Goal: Task Accomplishment & Management: Manage account settings

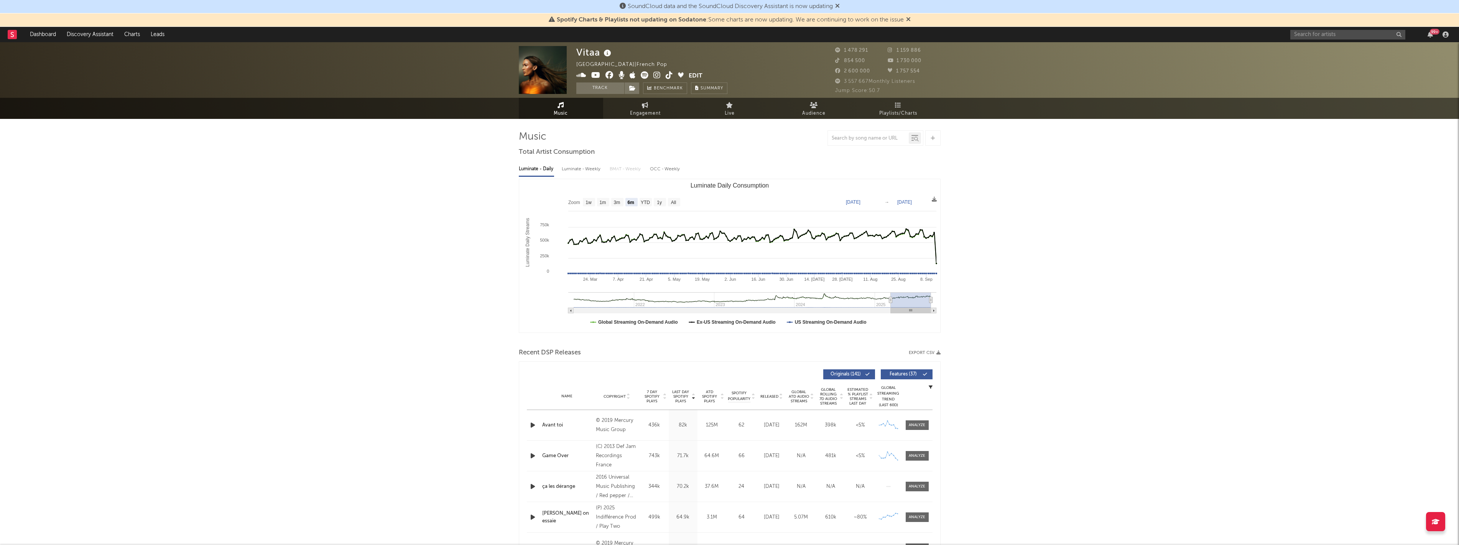
select select "6m"
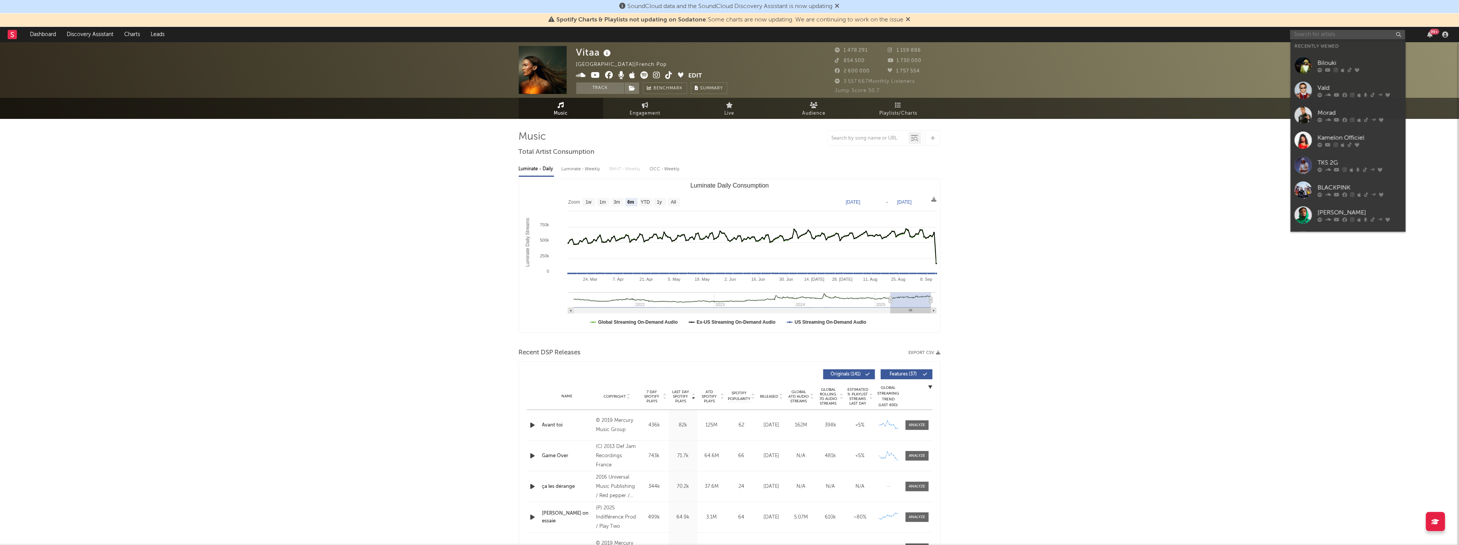
click at [1323, 31] on input "text" at bounding box center [1347, 35] width 115 height 10
paste input "Hypaton"
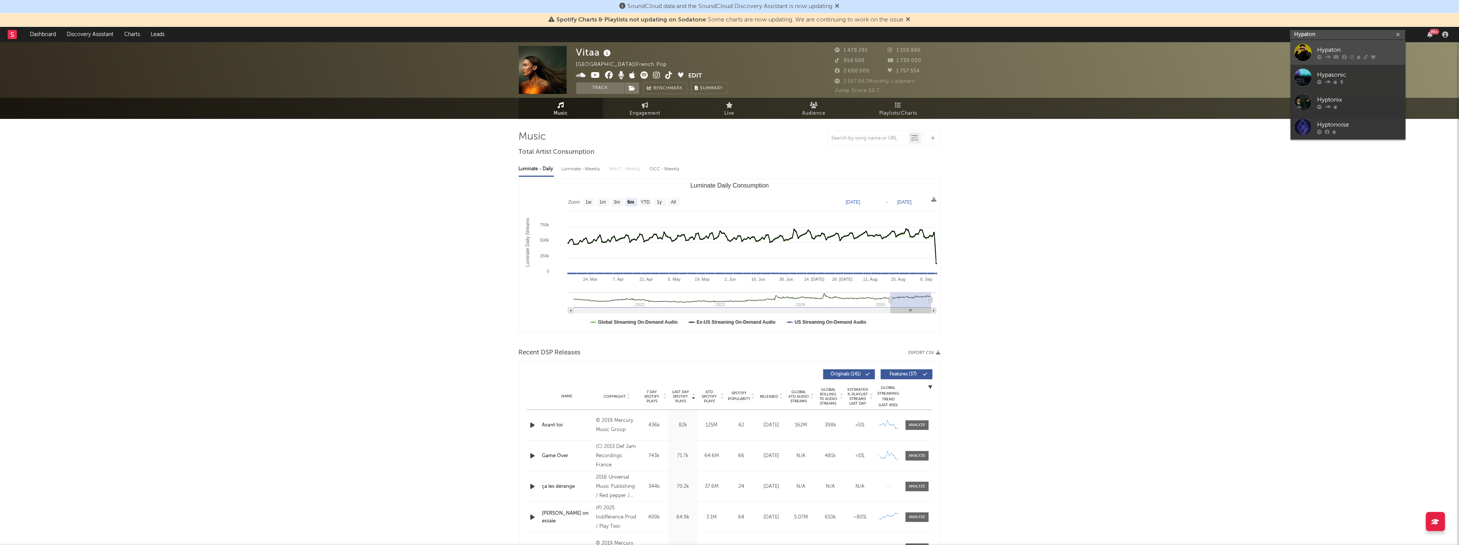
type input "Hypaton"
click at [1327, 50] on div "Hypaton" at bounding box center [1359, 49] width 84 height 9
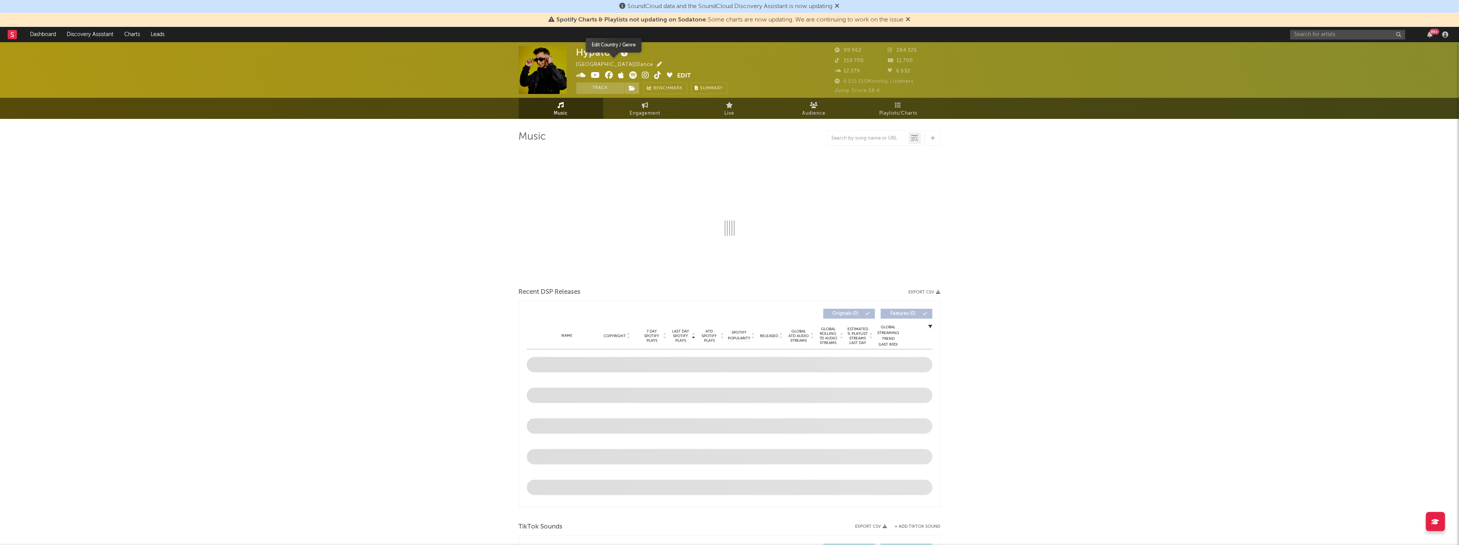
click at [657, 64] on icon "button" at bounding box center [659, 64] width 5 height 5
select select "6m"
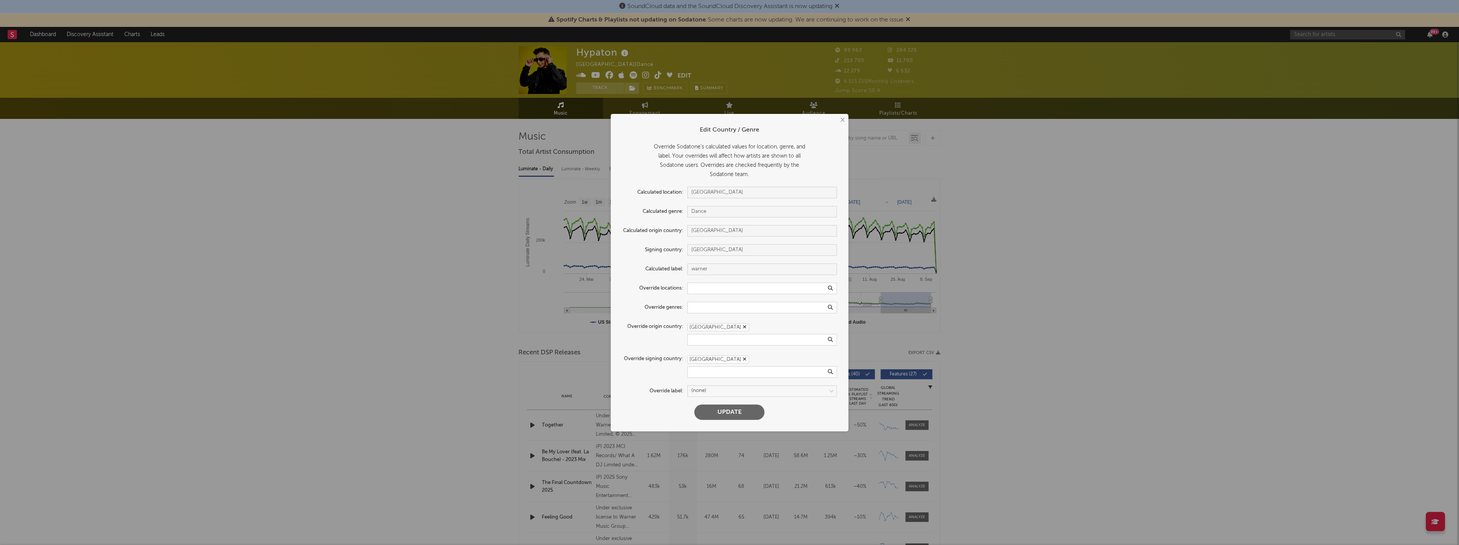
click at [499, 356] on div "× Edit Country / Genre Override Sodatone's calculated values for location, genr…" at bounding box center [729, 272] width 1459 height 545
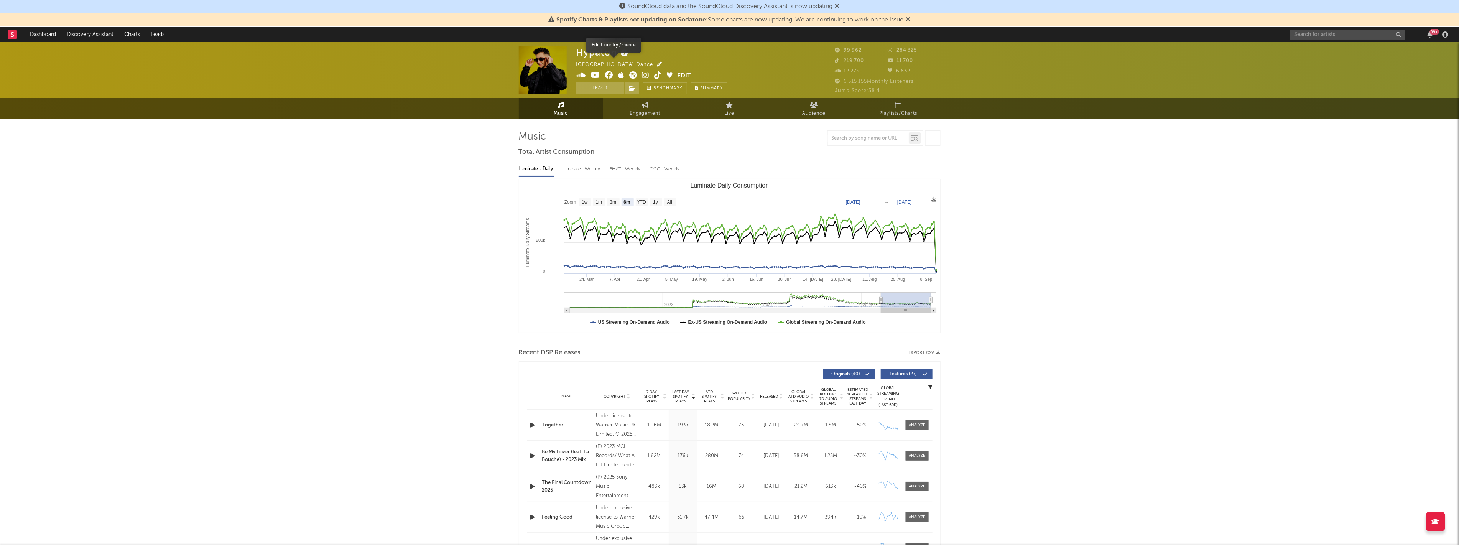
click at [657, 62] on icon "button" at bounding box center [659, 64] width 5 height 5
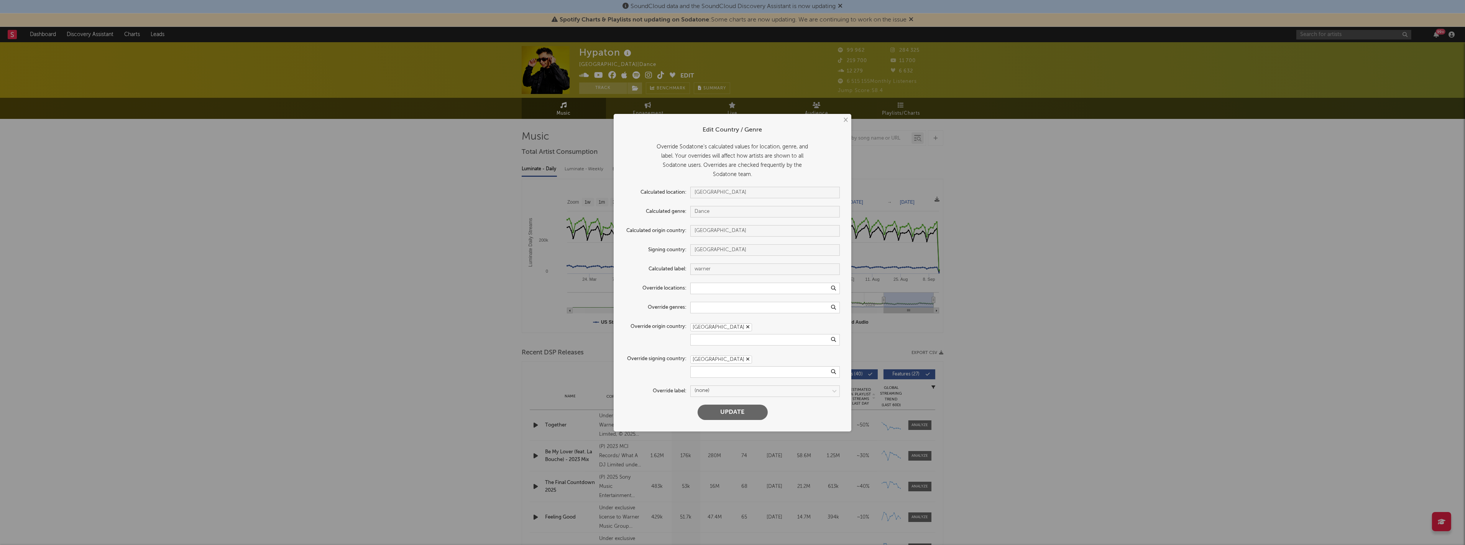
click at [746, 360] on icon "button" at bounding box center [748, 358] width 4 height 5
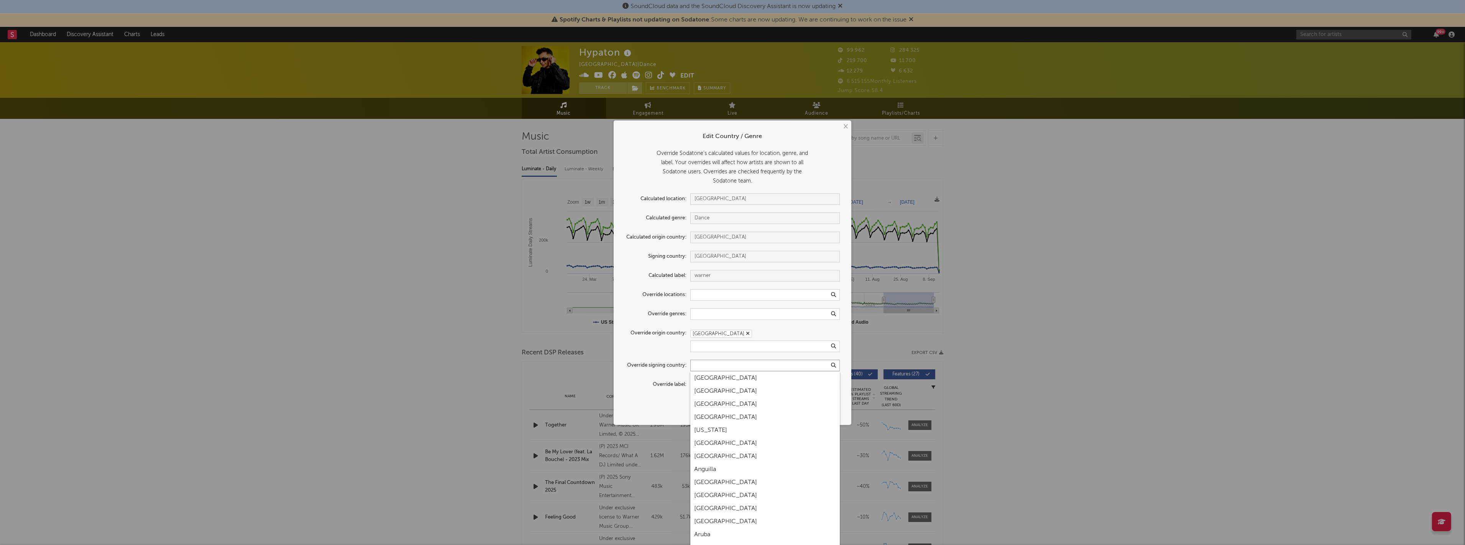
click at [740, 368] on input "text" at bounding box center [764, 365] width 149 height 11
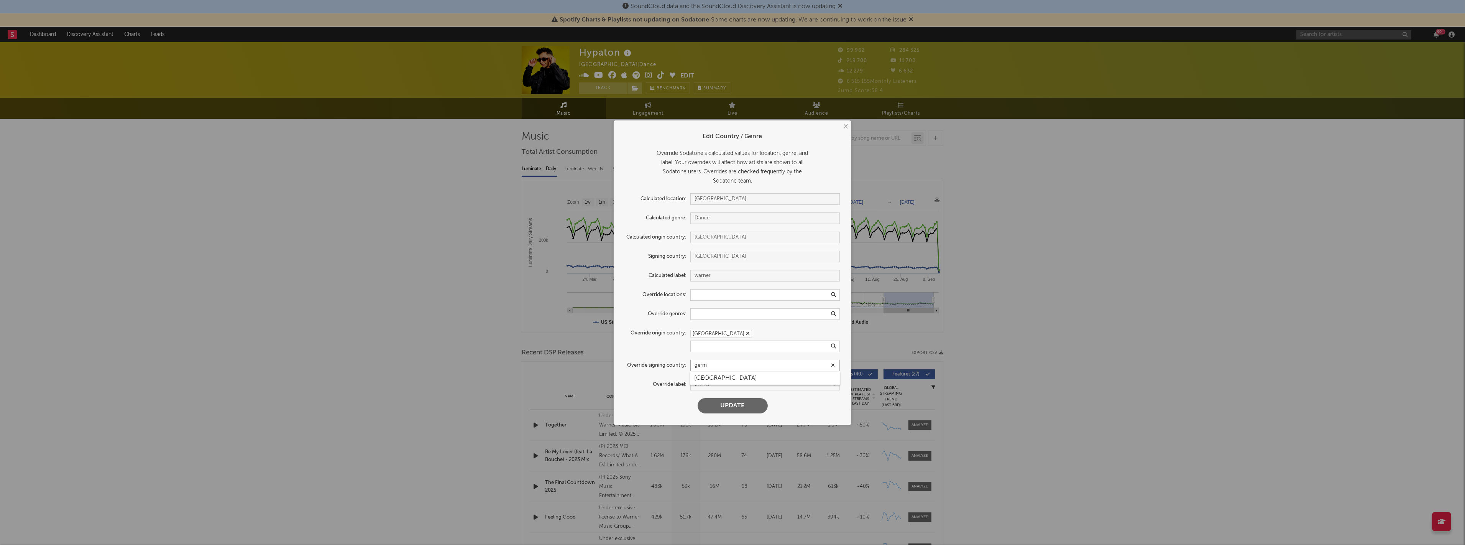
type input "germ"
click at [696, 377] on div "[GEOGRAPHIC_DATA]" at bounding box center [764, 377] width 149 height 13
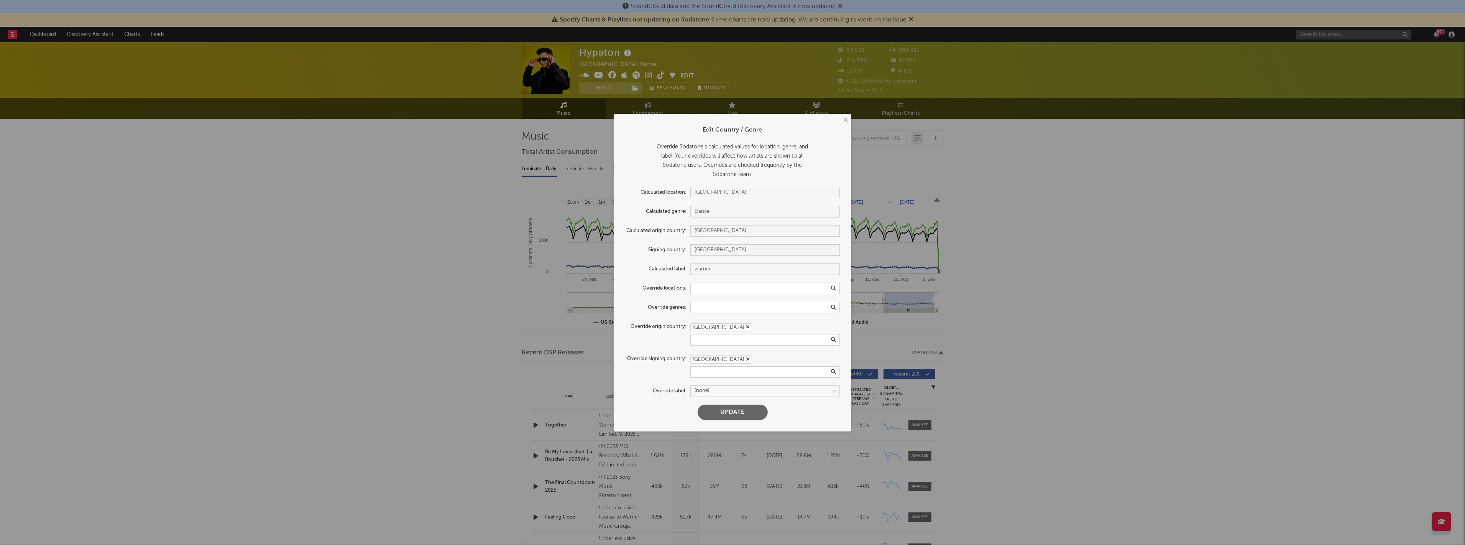
click at [726, 412] on button "Update" at bounding box center [733, 411] width 70 height 15
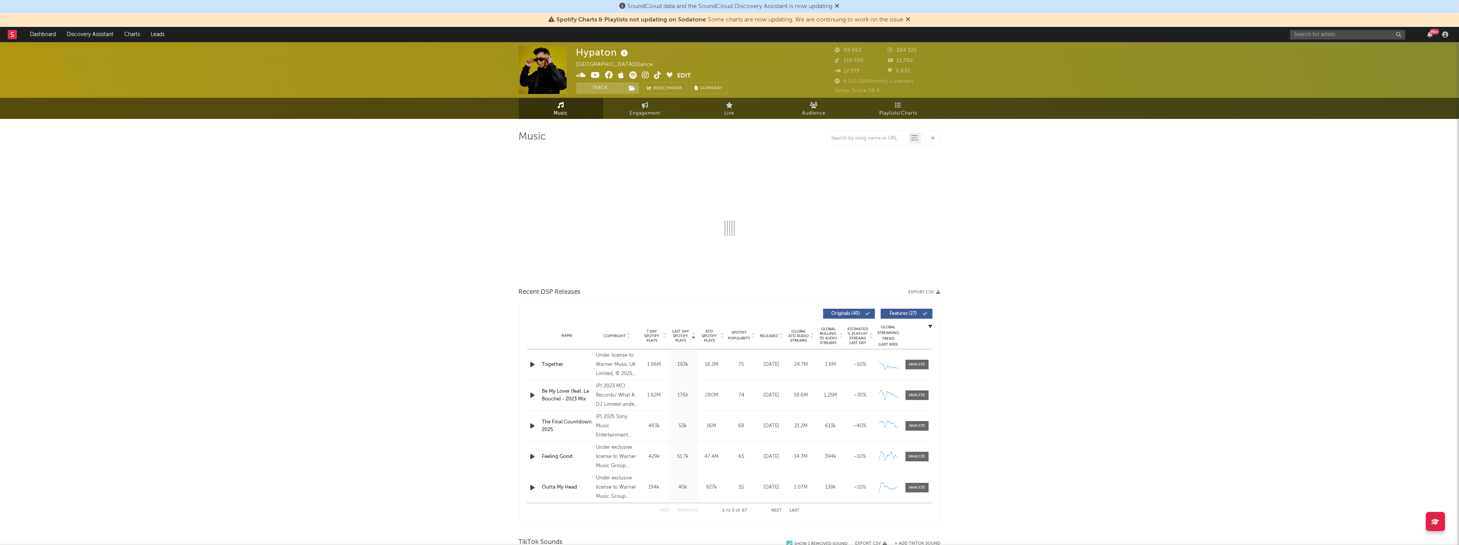
select select "6m"
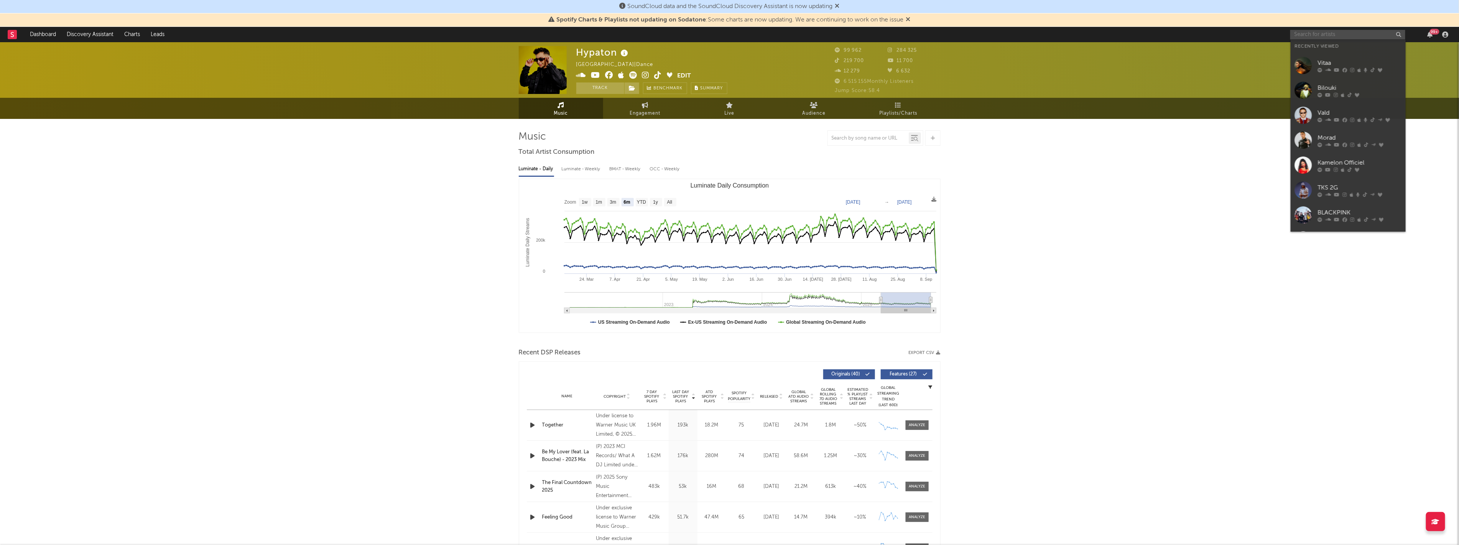
click at [1335, 37] on input "text" at bounding box center [1347, 35] width 115 height 10
type input "himra"
click at [1338, 59] on link "Himra" at bounding box center [1347, 52] width 115 height 25
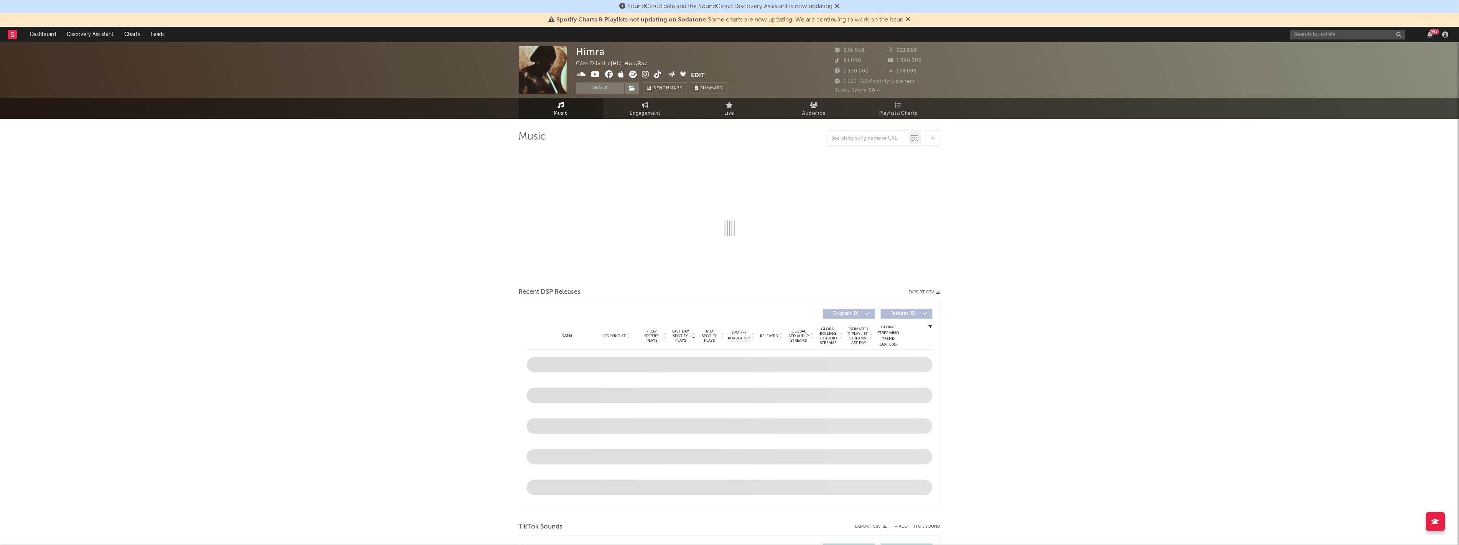
select select "6m"
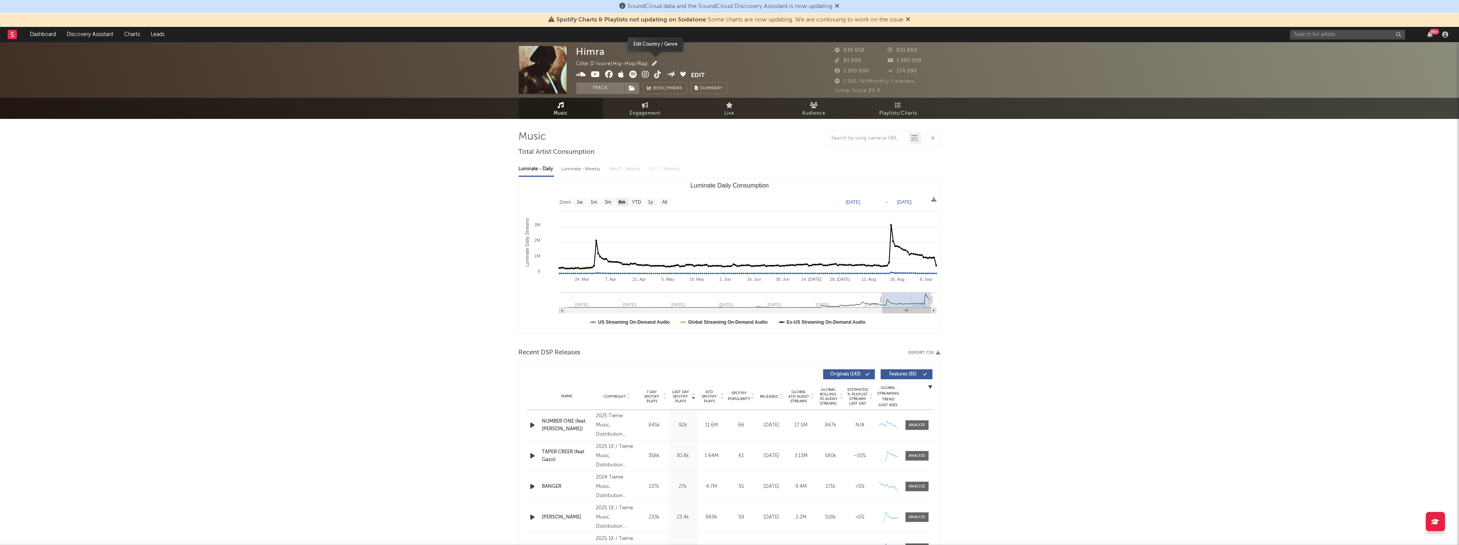
click at [657, 64] on icon "button" at bounding box center [654, 63] width 5 height 5
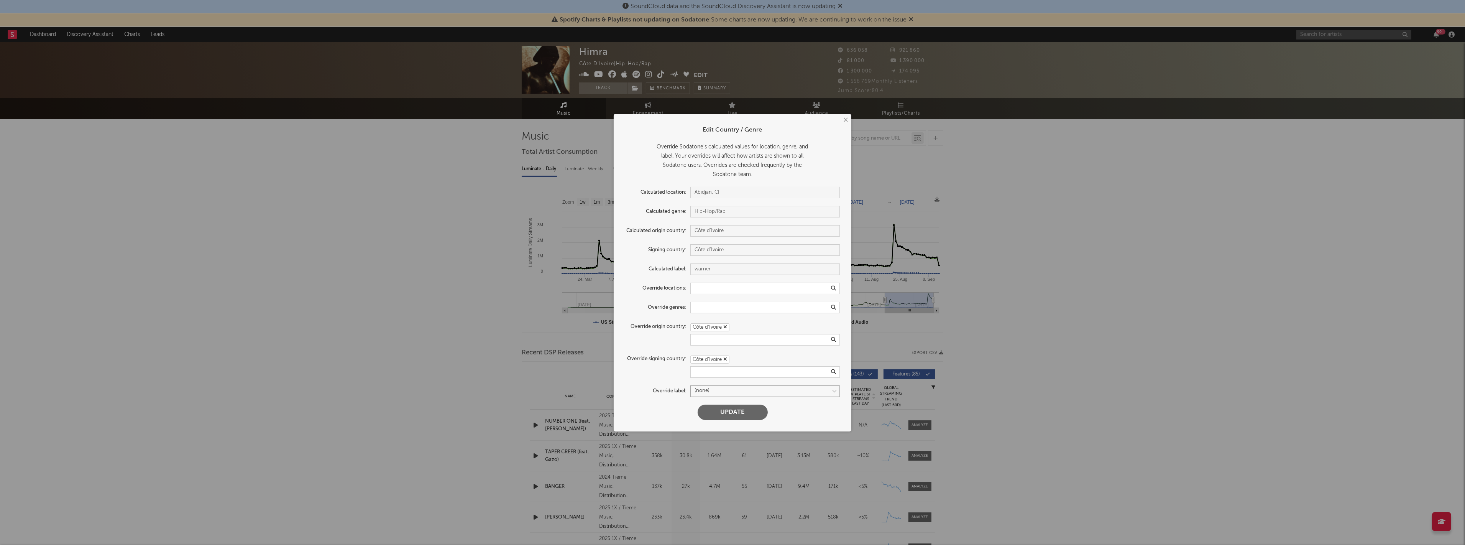
click at [707, 386] on select at bounding box center [764, 390] width 149 height 11
click at [648, 376] on div "Override signing country: Côte d'Ivoire" at bounding box center [732, 365] width 215 height 25
click at [378, 370] on div "× Edit Country / Genre Override Sodatone's calculated values for location, genr…" at bounding box center [732, 272] width 1465 height 545
